Goal: Find specific page/section: Find specific page/section

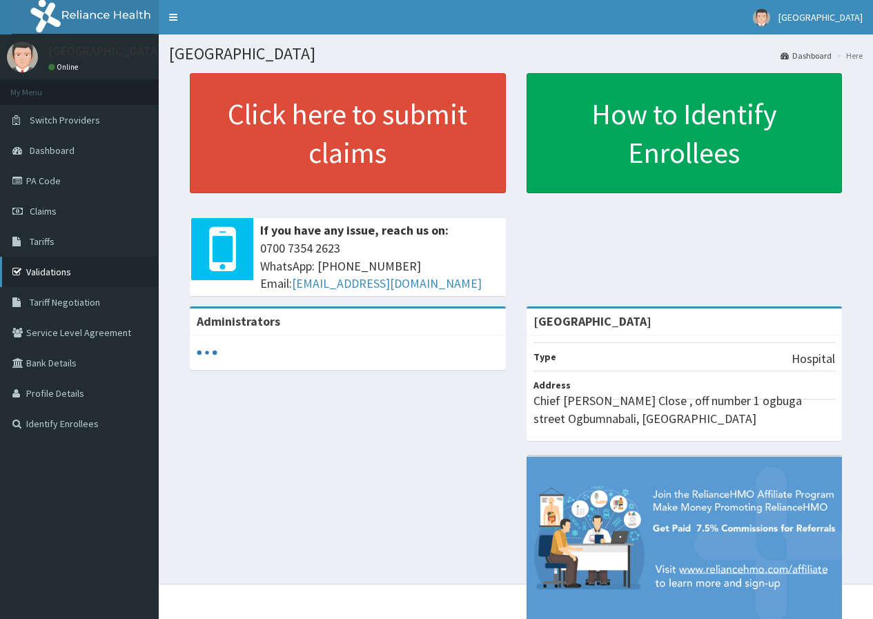
click at [68, 270] on link "Validations" at bounding box center [79, 272] width 159 height 30
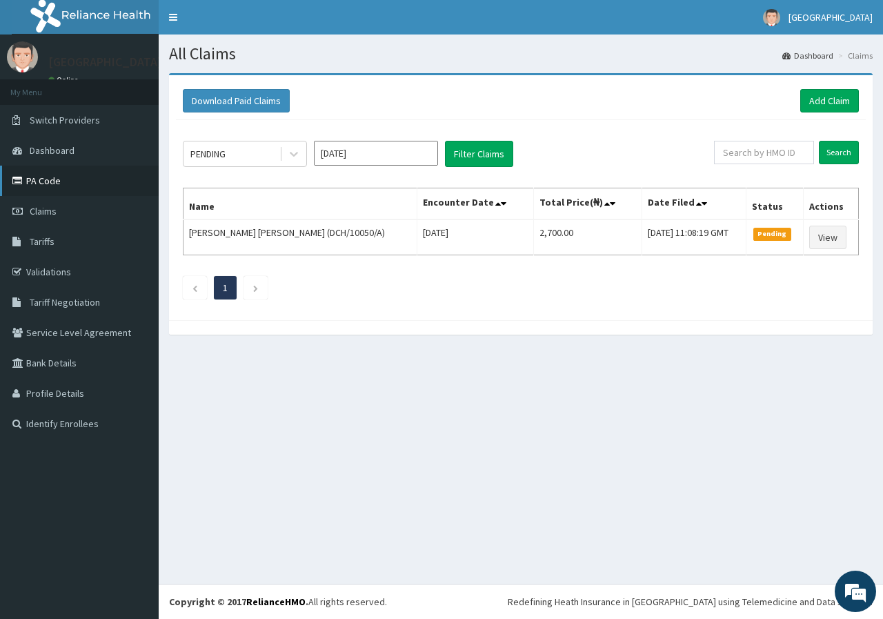
click at [61, 179] on link "PA Code" at bounding box center [79, 181] width 159 height 30
click at [53, 267] on link "Validations" at bounding box center [79, 272] width 159 height 30
click at [46, 177] on link "PA Code" at bounding box center [79, 181] width 159 height 30
